Goal: Transaction & Acquisition: Purchase product/service

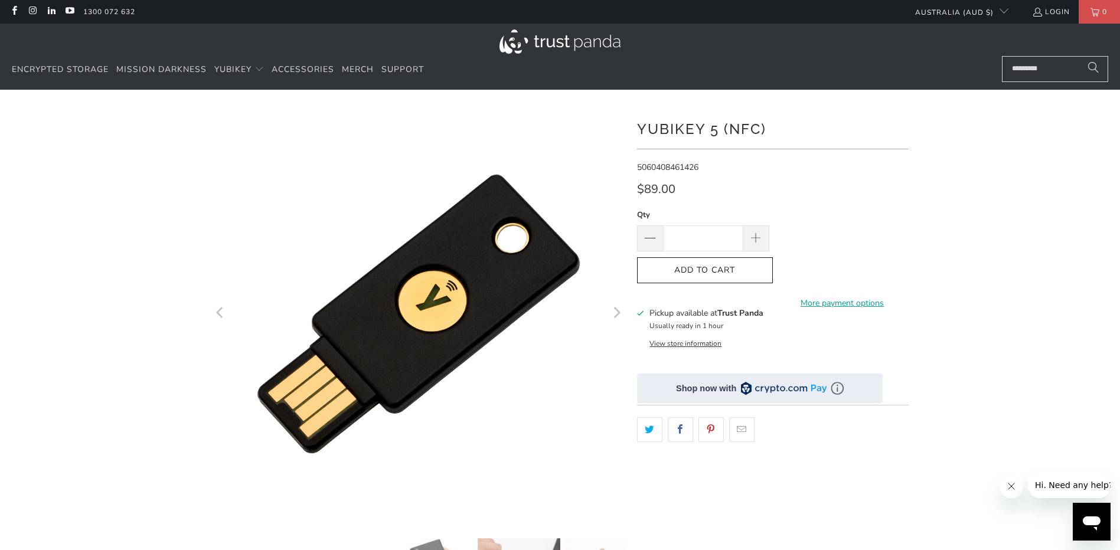
click at [707, 238] on input "*" at bounding box center [703, 238] width 80 height 26
click at [745, 236] on span at bounding box center [756, 238] width 26 height 26
type input "***"
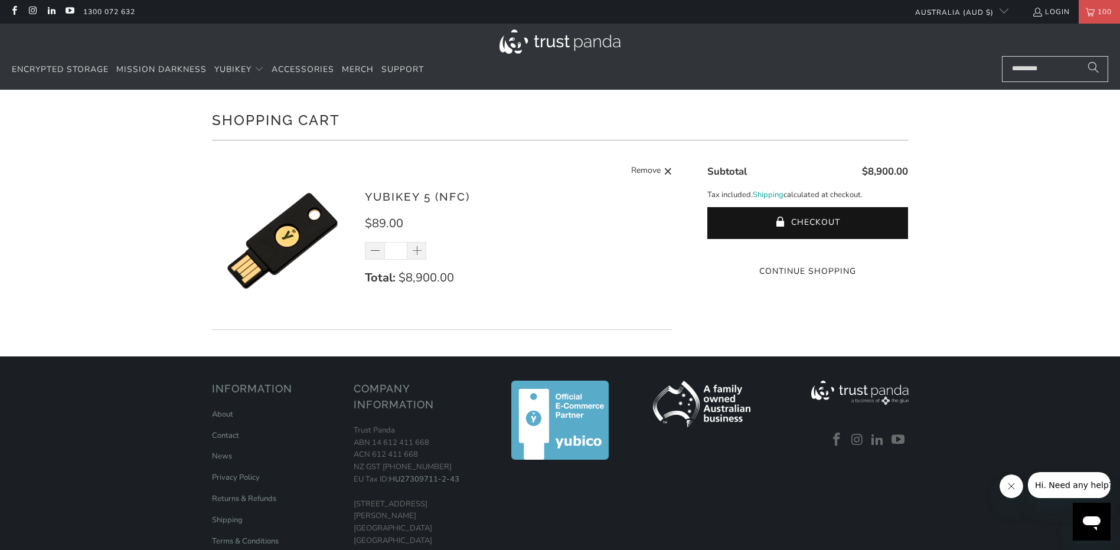
click at [749, 223] on button "Checkout" at bounding box center [807, 223] width 201 height 32
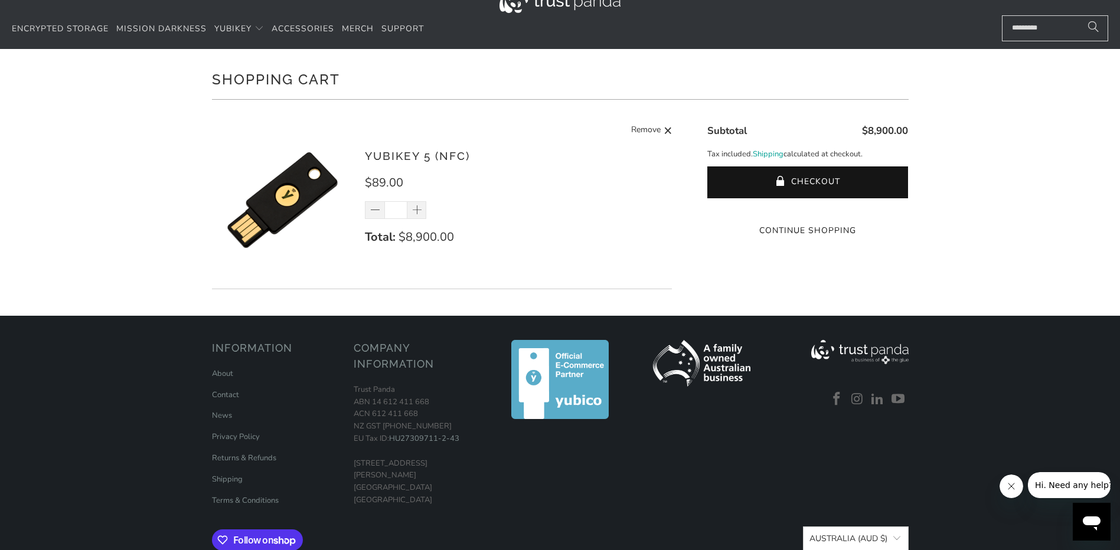
scroll to position [93, 0]
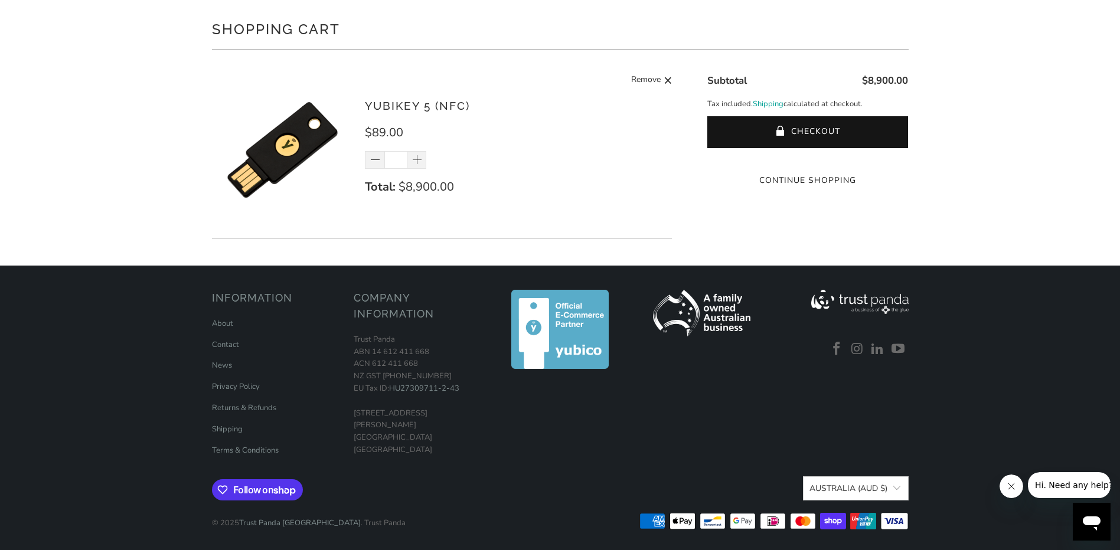
click at [233, 345] on link "Contact" at bounding box center [225, 344] width 27 height 11
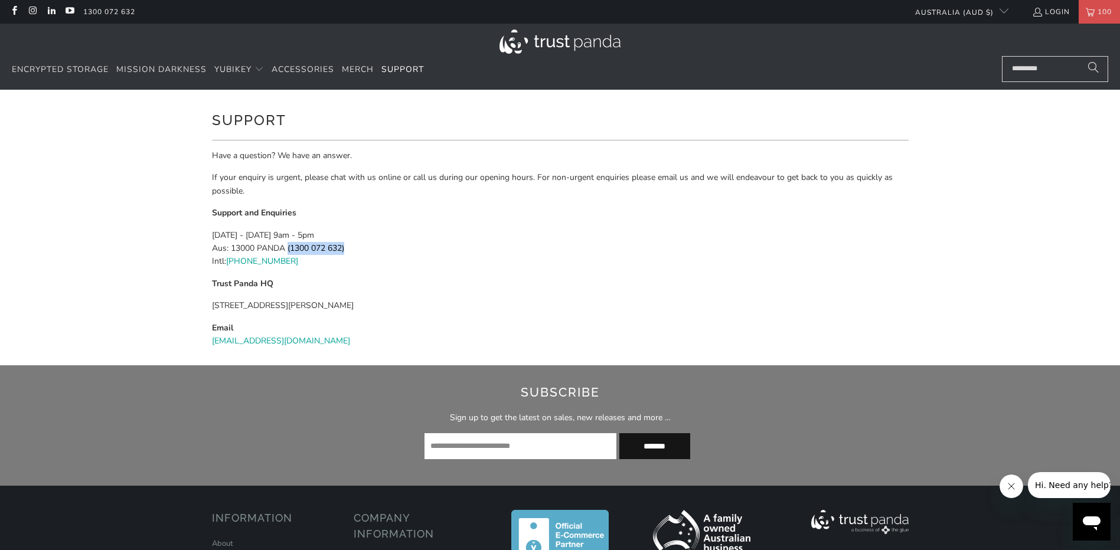
drag, startPoint x: 375, startPoint y: 249, endPoint x: 289, endPoint y: 251, distance: 86.2
click at [289, 251] on p "[DATE] - [DATE] 9am - 5pm Aus: 13000 PANDA ( 1300 072 632 ) Intl: [PHONE_NUMBER]" at bounding box center [560, 249] width 696 height 40
copy p "( 1300 072 632 )"
